Goal: Check status

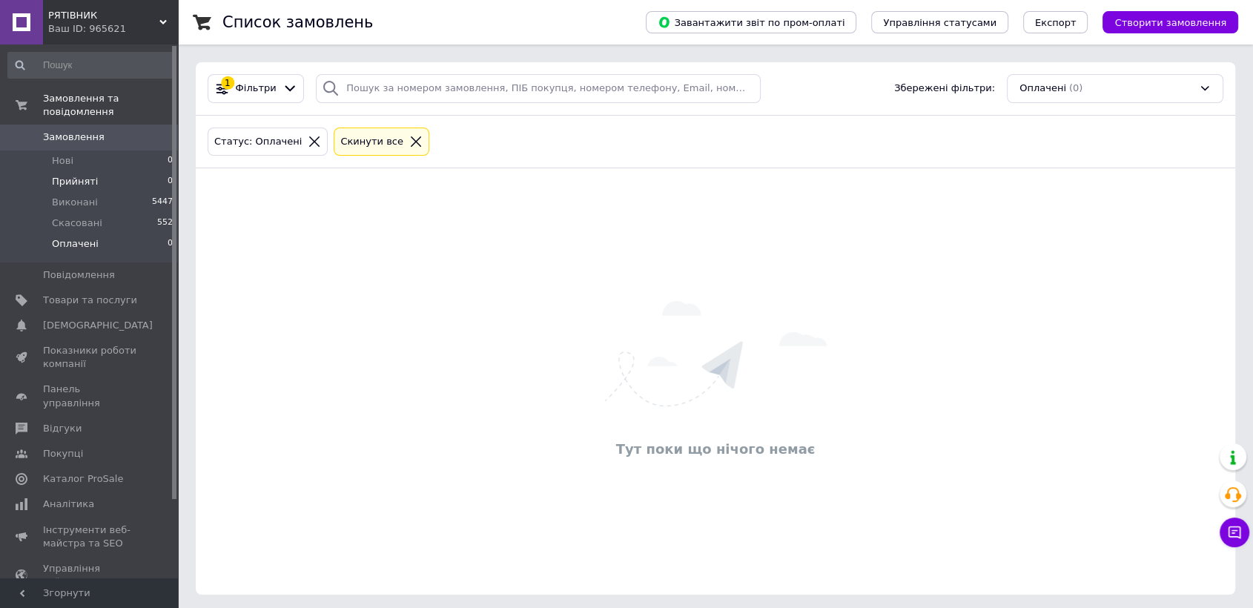
click at [59, 175] on span "Прийняті" at bounding box center [75, 181] width 46 height 13
